Goal: Find specific page/section: Find specific page/section

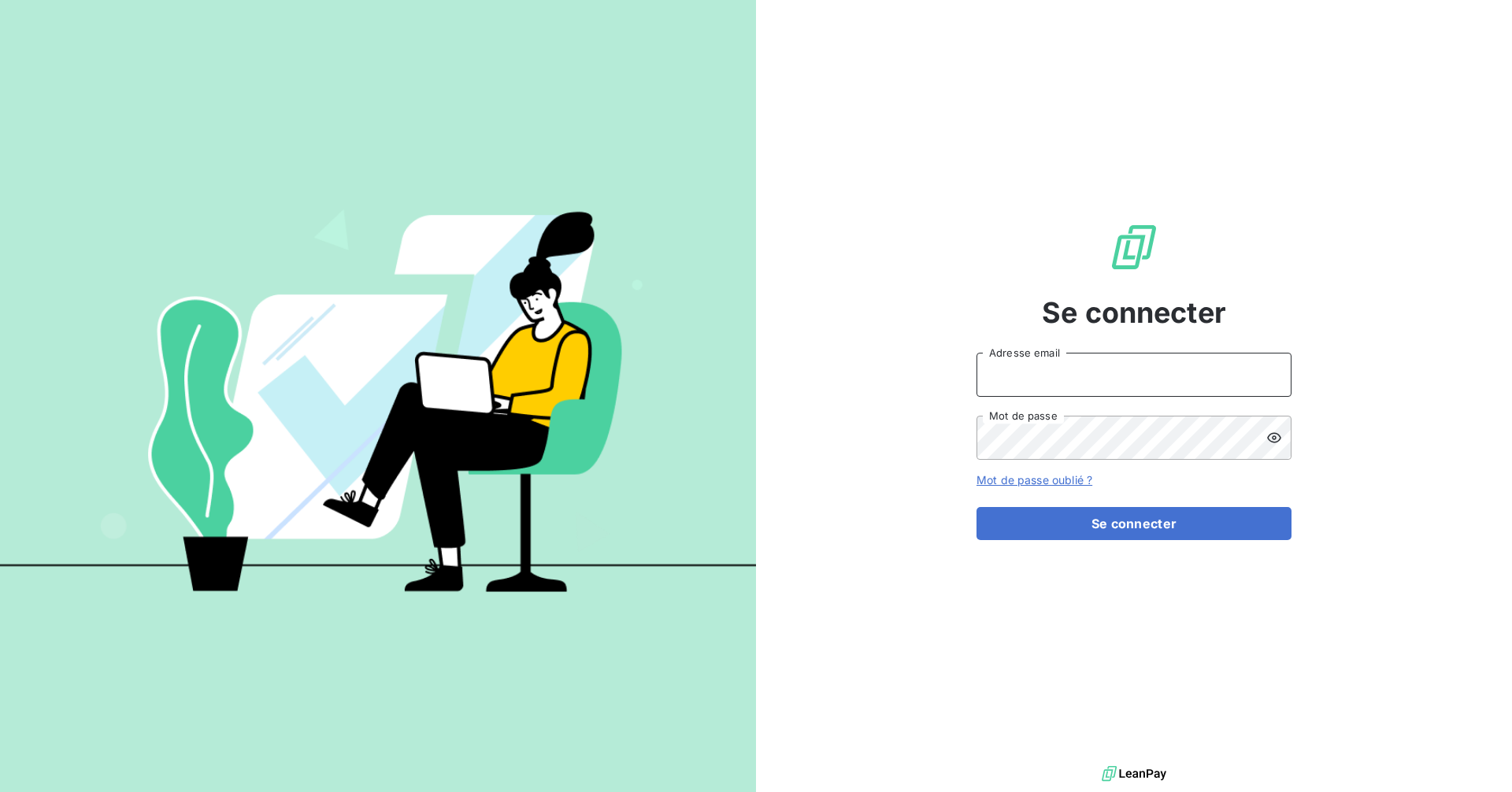
click at [1045, 367] on input "Adresse email" at bounding box center [1134, 374] width 315 height 44
click at [0, 791] on com-1password-button at bounding box center [0, 792] width 0 height 0
type input "[EMAIL_ADDRESS][DOMAIN_NAME]"
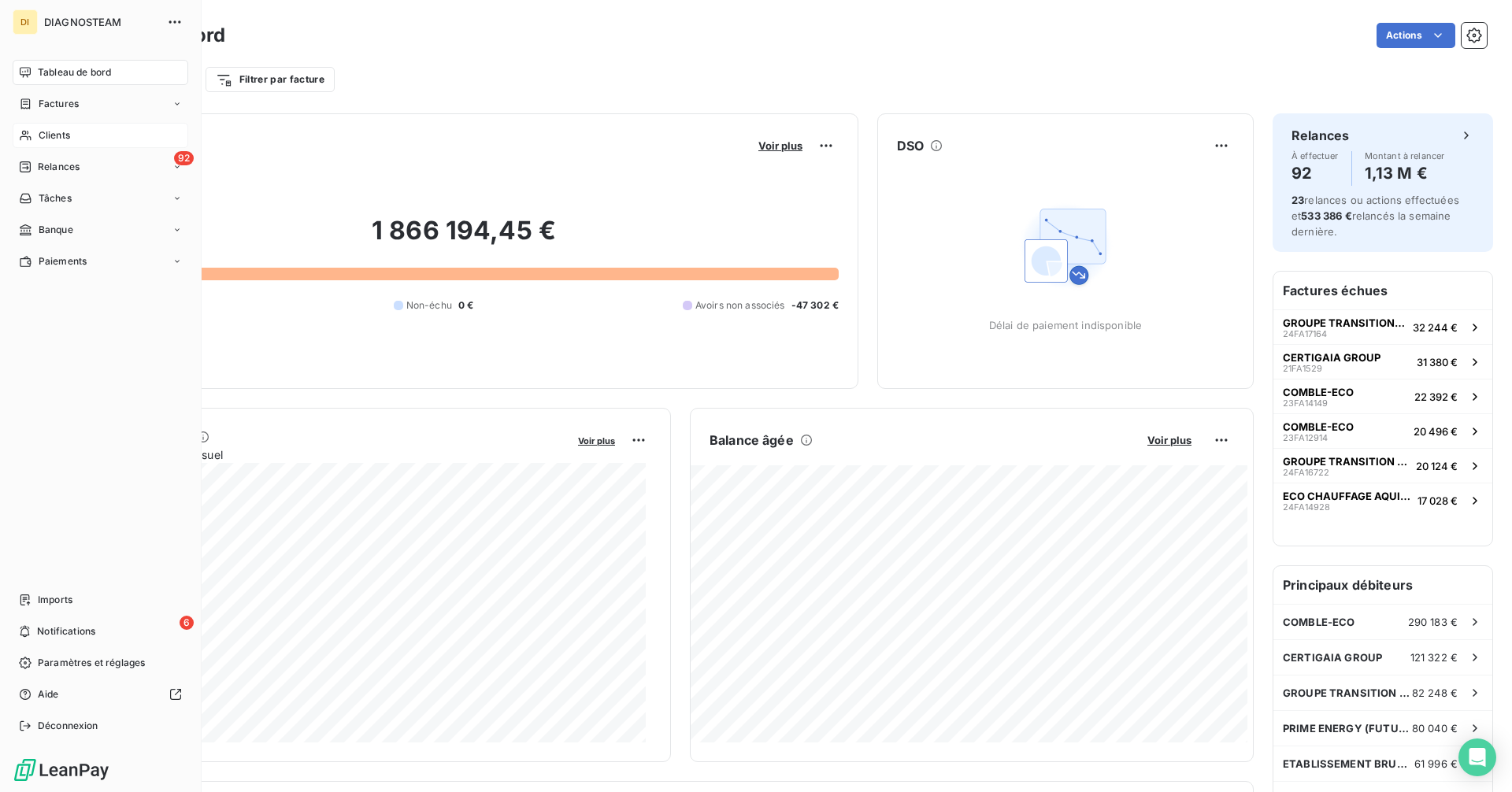
click at [41, 136] on span "Clients" at bounding box center [54, 135] width 32 height 14
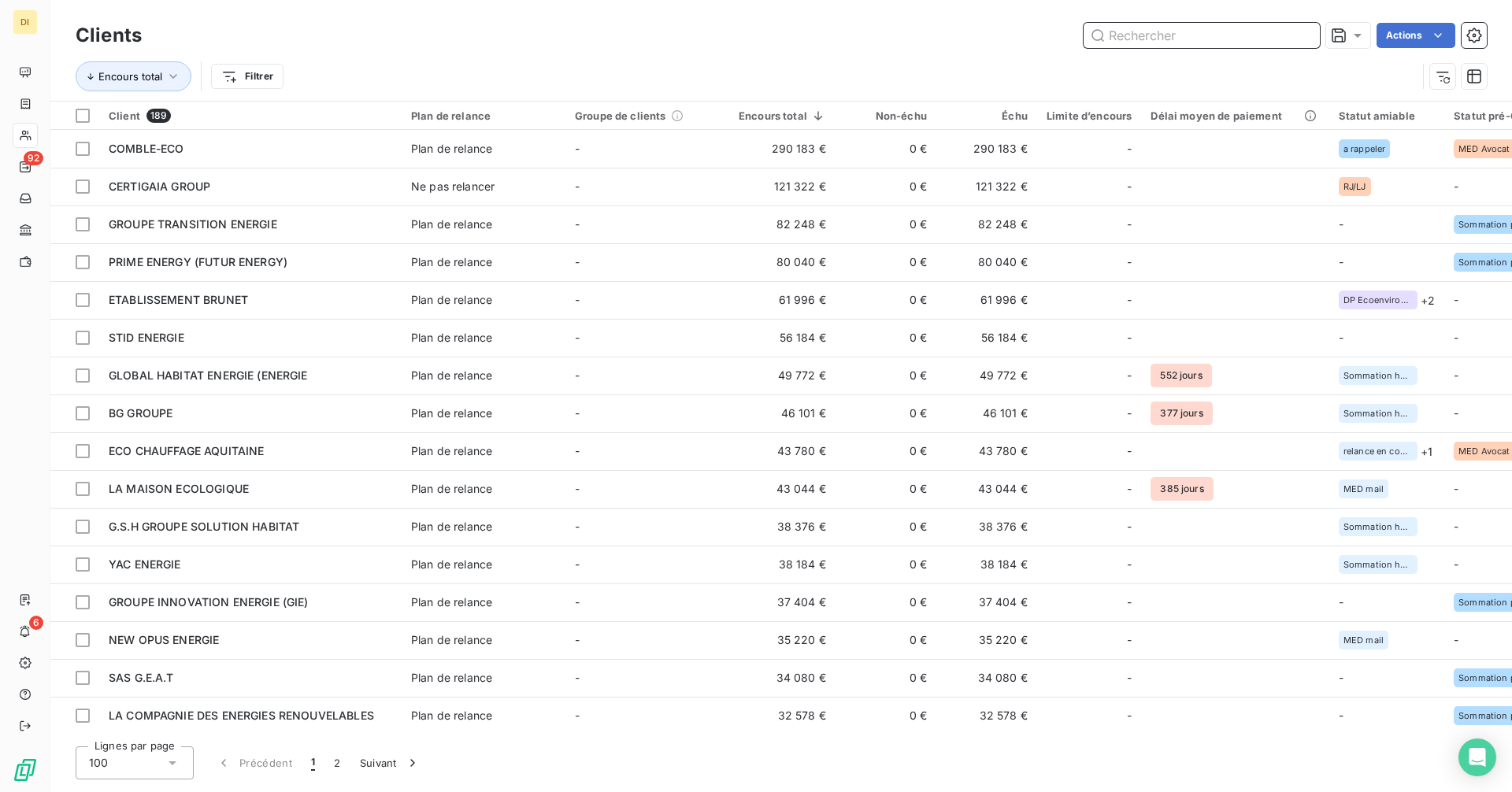
paste input "G.S.H GROUPE SOLUTION HABITAT"
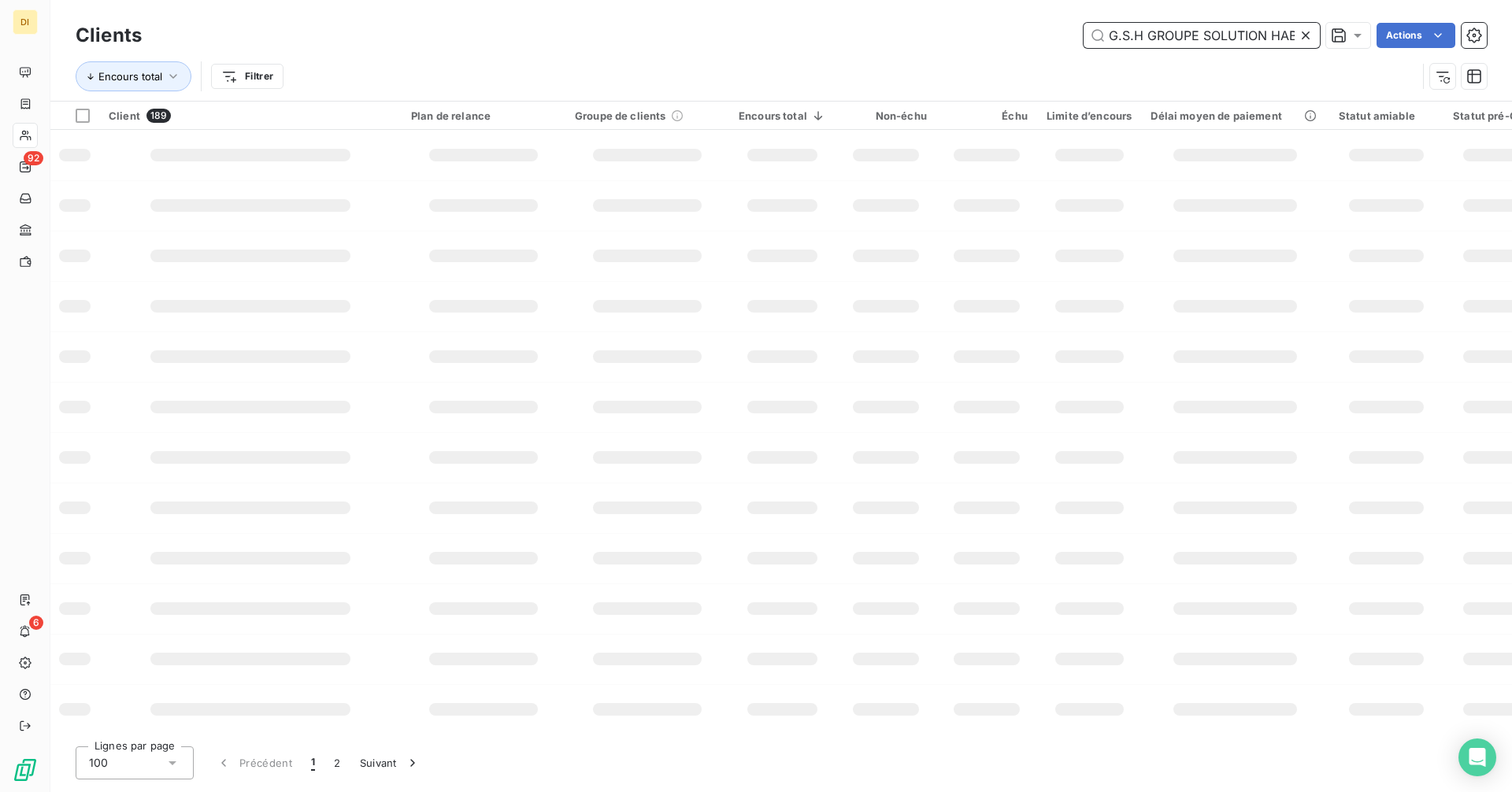
scroll to position [0, 28]
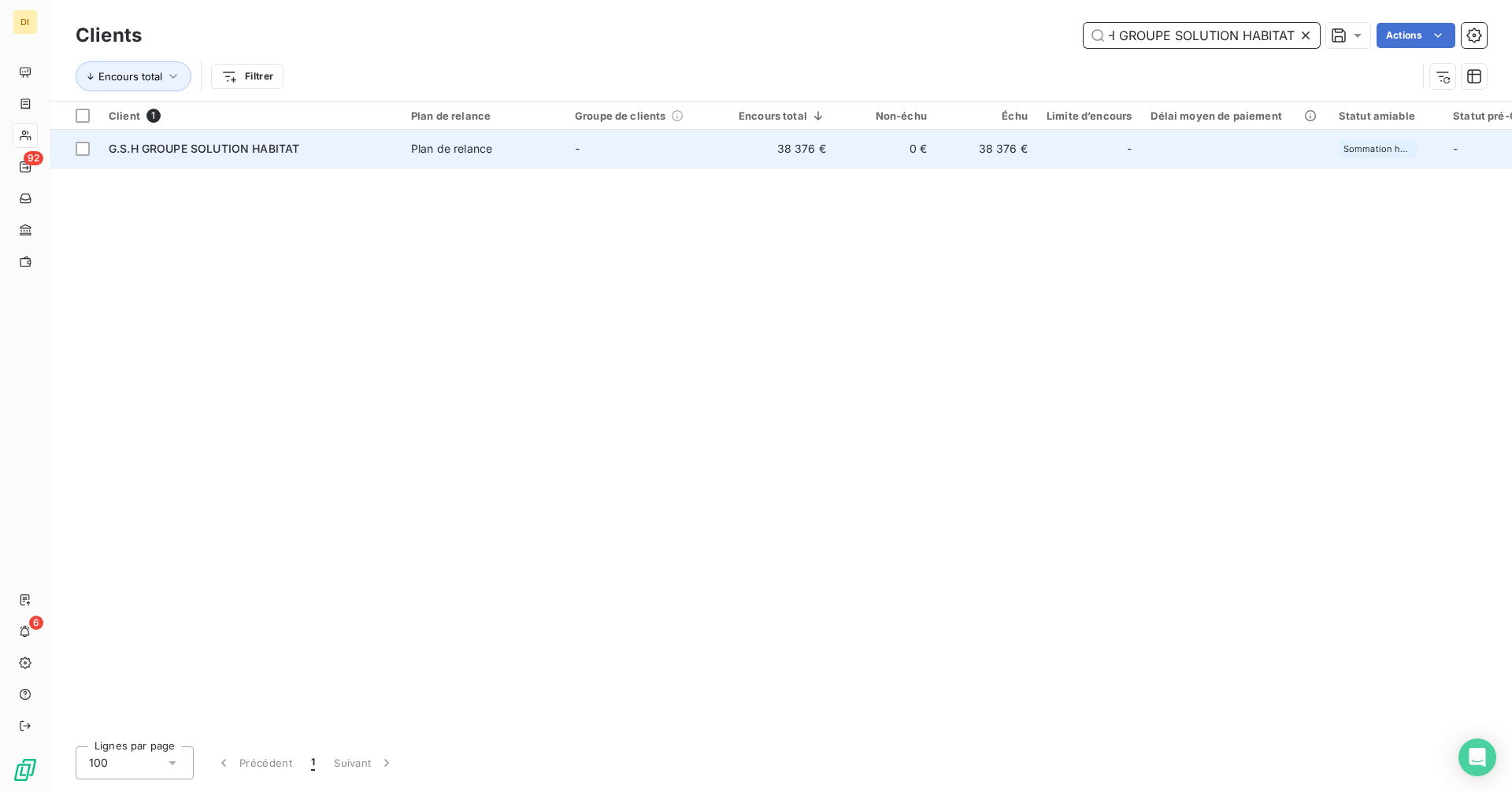
type input "G.S.H GROUPE SOLUTION HABITAT"
click at [681, 148] on td "-" at bounding box center [647, 148] width 163 height 38
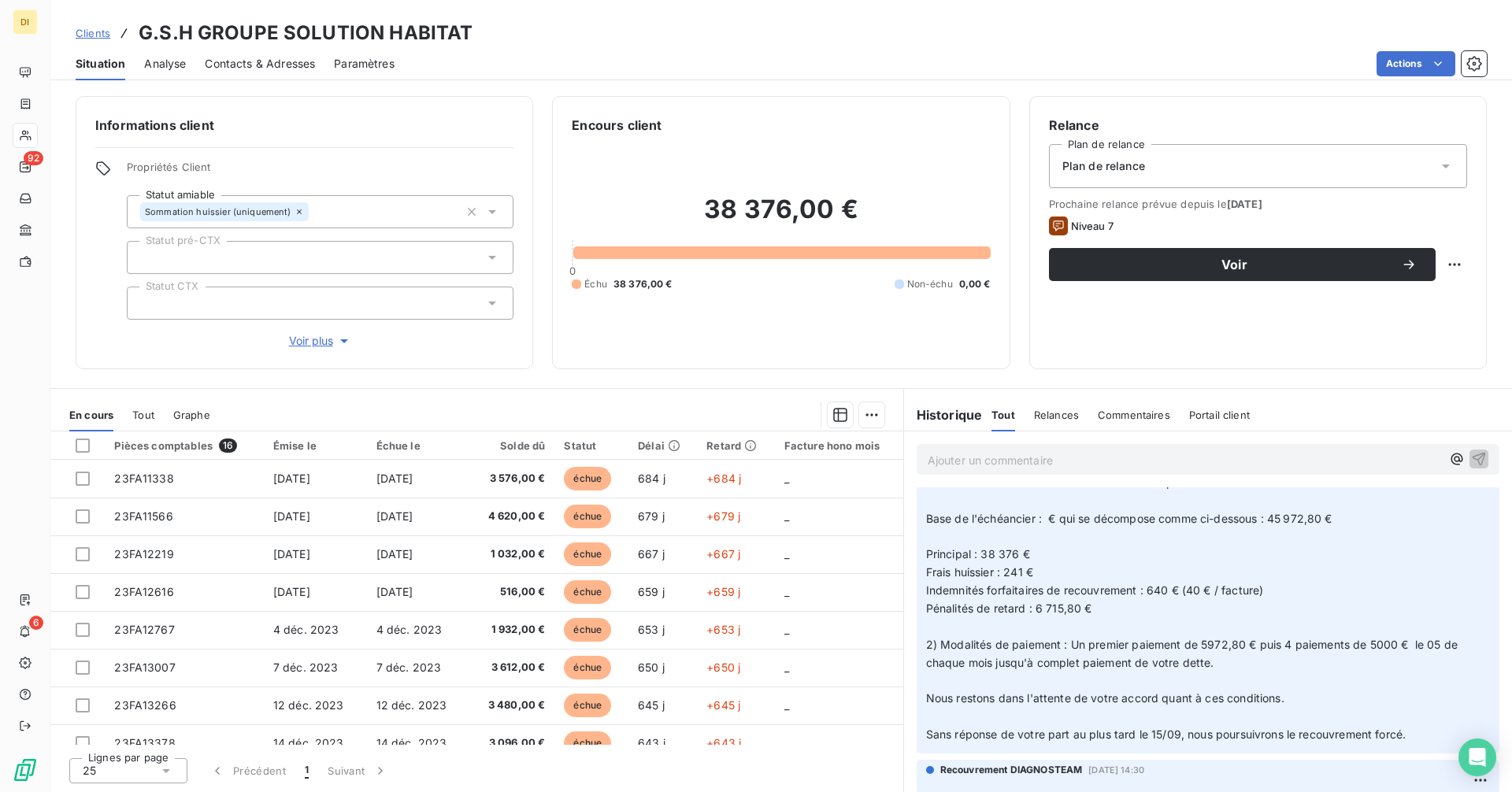
scroll to position [548, 0]
drag, startPoint x: 926, startPoint y: 520, endPoint x: 1350, endPoint y: 511, distance: 424.1
click at [1350, 511] on p "De : Recouvrement Diagnosteam <[EMAIL_ADDRESS][DOMAIN_NAME]> Envoyé : [DATE] 14…" at bounding box center [1208, 509] width 564 height 469
copy span "Base de l'échéancier : € qui se décompose comme ci-dessous : 45 972,80 €"
click at [937, 644] on span "2) Modalités de paiement : Un premier paiement de 5972,80 € puis 4 paiements de…" at bounding box center [1193, 652] width 535 height 32
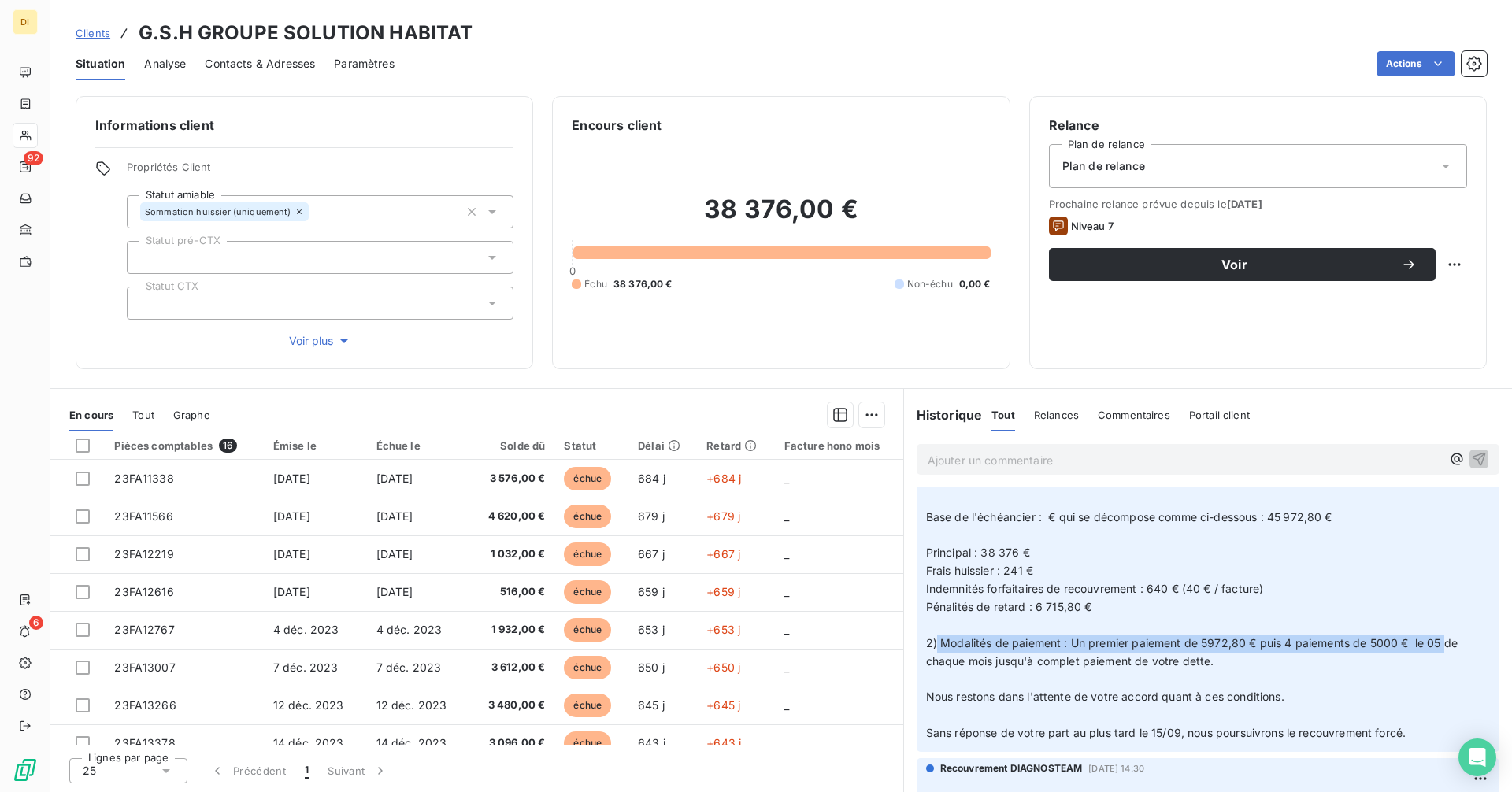
click at [1444, 642] on span "2) Modalités de paiement : Un premier paiement de 5972,80 € puis 4 paiements de…" at bounding box center [1193, 652] width 535 height 32
copy span "Modalités de paiement : Un premier paiement de 5972,80 € puis 4 paiements de 50…"
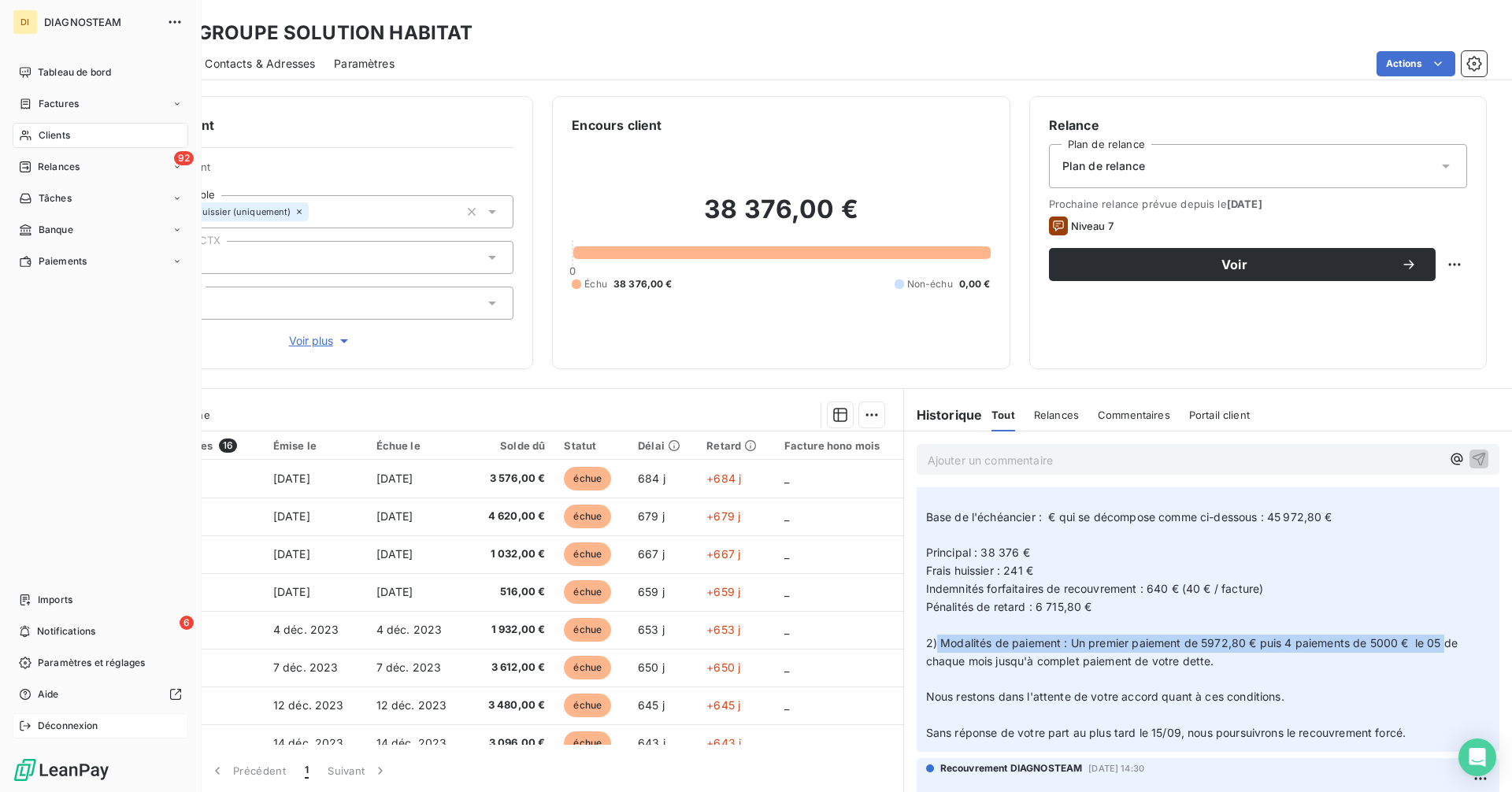
click at [35, 721] on div "Déconnexion" at bounding box center [100, 725] width 176 height 25
